Goal: Find specific page/section: Find specific page/section

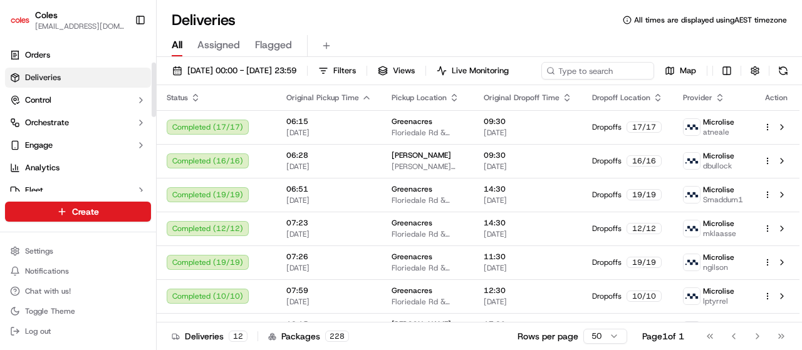
scroll to position [63, 0]
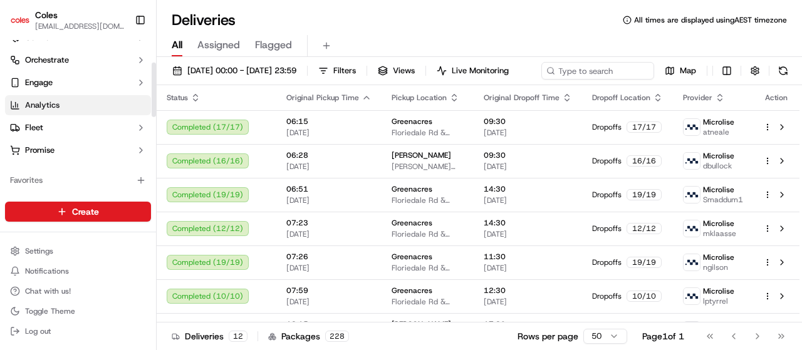
click at [31, 104] on span "Analytics" at bounding box center [42, 105] width 34 height 11
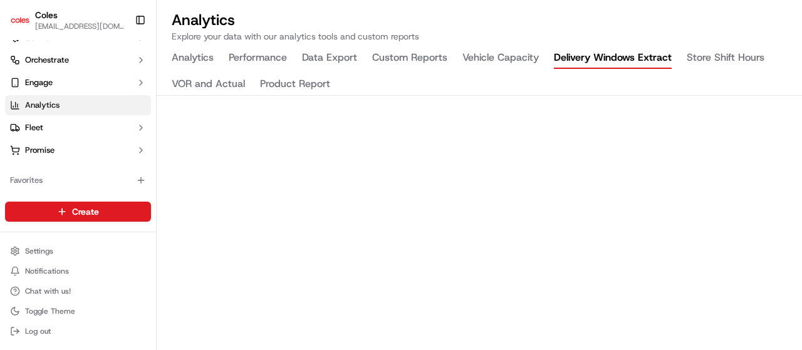
click at [618, 58] on button "Delivery Windows Extract" at bounding box center [613, 58] width 118 height 21
